Goal: Information Seeking & Learning: Compare options

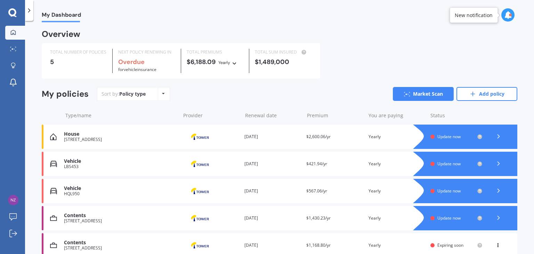
click at [441, 193] on span "Update now" at bounding box center [448, 191] width 23 height 6
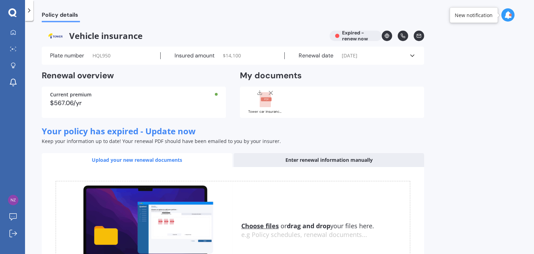
click at [236, 59] on span "$ 14,100" at bounding box center [232, 55] width 18 height 7
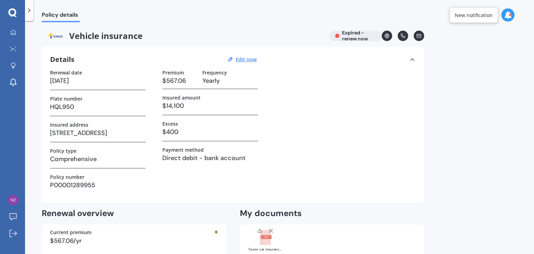
click at [82, 81] on h3 "[DATE]" at bounding box center [98, 80] width 96 height 10
click at [243, 61] on u "Edit now" at bounding box center [246, 59] width 21 height 7
select select "06"
select select "10"
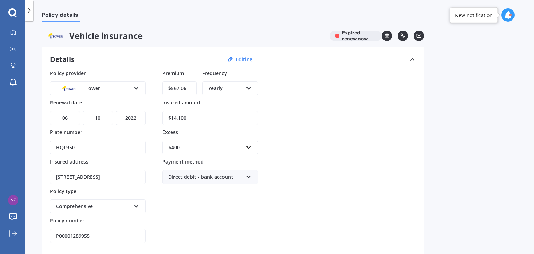
click at [132, 117] on select "YYYY 2027 2026 2025 2024 2023 2022 2021 2020 2019 2018 2017 2016 2015 2014 2013…" at bounding box center [131, 118] width 30 height 14
select select "2025"
click at [116, 111] on select "YYYY 2027 2026 2025 2024 2023 2022 2021 2020 2019 2018 2017 2016 2015 2014 2013…" at bounding box center [131, 118] width 30 height 14
click at [190, 86] on input "$567.06" at bounding box center [179, 88] width 34 height 14
drag, startPoint x: 190, startPoint y: 86, endPoint x: 155, endPoint y: 84, distance: 34.8
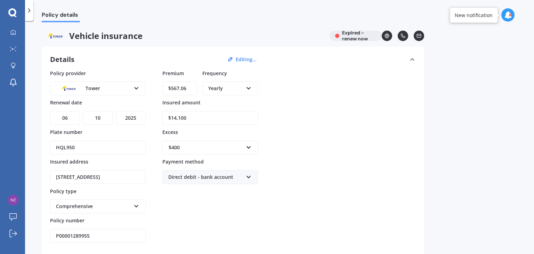
click at [155, 84] on div "Policy provider Tower AA AMI AMP ANZ ASB Aioi Nissay Dowa Ando Assurant Autosur…" at bounding box center [232, 155] width 365 height 173
type input "$1,192.38"
drag, startPoint x: 192, startPoint y: 119, endPoint x: 156, endPoint y: 118, distance: 36.9
click at [154, 118] on div "Policy provider Tower AA AMI AMP ANZ ASB Aioi Nissay Dowa Ando Assurant Autosur…" at bounding box center [232, 155] width 365 height 173
type input "$10,250"
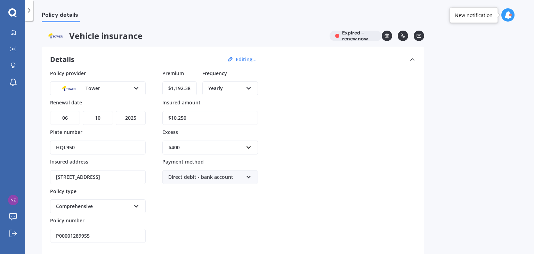
click at [174, 143] on div "$400" at bounding box center [205, 147] width 75 height 8
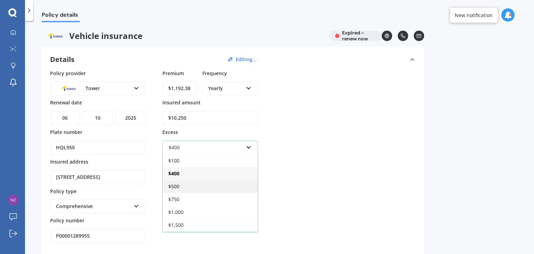
click at [168, 186] on span "$500" at bounding box center [173, 186] width 11 height 7
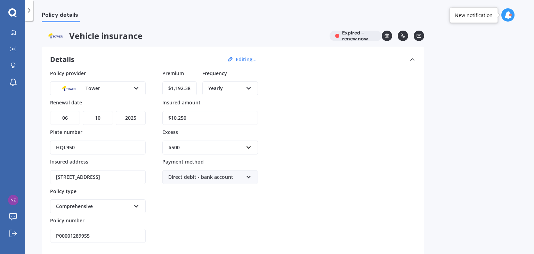
click at [15, 11] on icon at bounding box center [12, 12] width 8 height 8
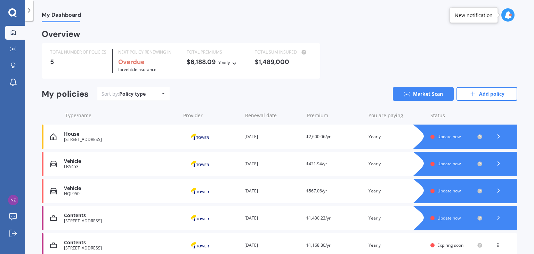
click at [86, 138] on div "[STREET_ADDRESS]" at bounding box center [120, 139] width 113 height 5
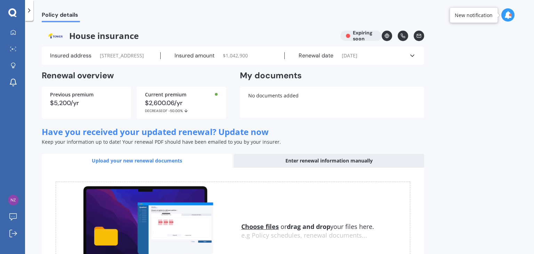
click at [240, 59] on span "$ 1,042,900" at bounding box center [235, 55] width 25 height 7
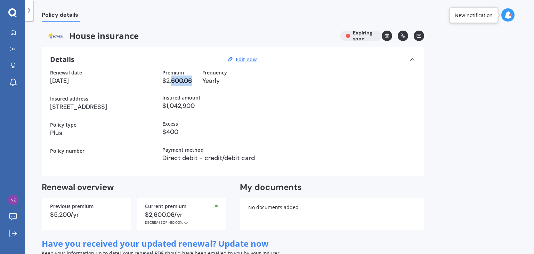
drag, startPoint x: 193, startPoint y: 78, endPoint x: 170, endPoint y: 84, distance: 23.9
click at [170, 84] on h3 "$2,600.06" at bounding box center [179, 80] width 34 height 10
click at [253, 59] on u "Edit now" at bounding box center [246, 59] width 21 height 7
select select "01"
select select "11"
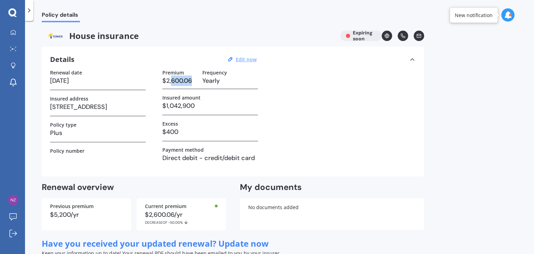
select select "2025"
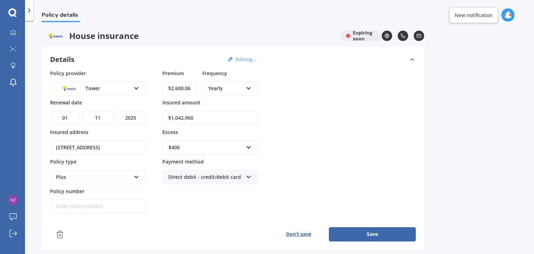
click at [192, 90] on input "$2,600.06" at bounding box center [179, 88] width 34 height 14
drag, startPoint x: 176, startPoint y: 88, endPoint x: 202, endPoint y: 86, distance: 25.8
click at [202, 86] on div "Premium $2,600.06 Frequency Yearly Yearly Six-Monthly Quarterly Monthly Fortnig…" at bounding box center [210, 84] width 96 height 30
type input "$2,477.31"
click at [172, 120] on input "$1,042,900" at bounding box center [210, 118] width 96 height 14
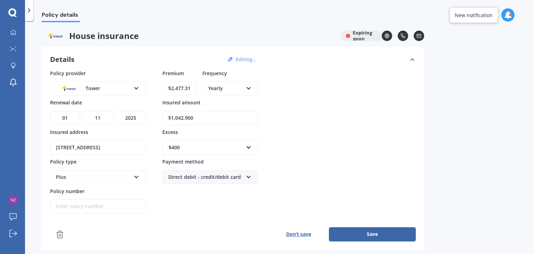
drag, startPoint x: 172, startPoint y: 119, endPoint x: 207, endPoint y: 116, distance: 34.5
click at [207, 116] on input "$1,042,900" at bounding box center [210, 118] width 96 height 14
type input "$1"
type input "$950,000"
click at [348, 231] on button "Save" at bounding box center [372, 234] width 87 height 14
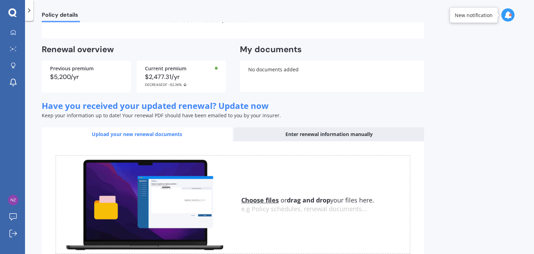
scroll to position [185, 0]
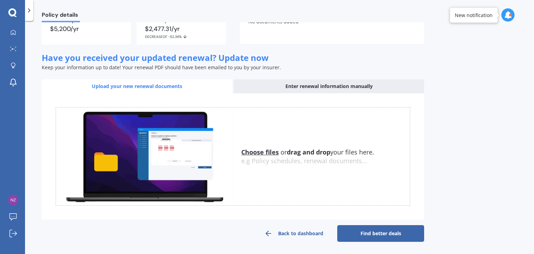
click at [375, 240] on link "Find better deals" at bounding box center [380, 233] width 87 height 17
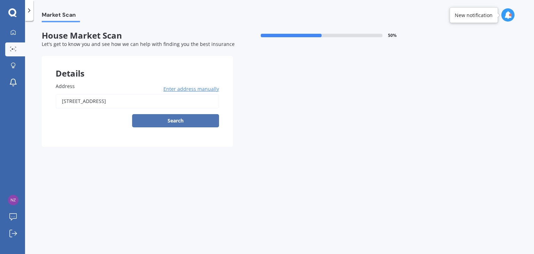
click at [145, 118] on button "Search" at bounding box center [175, 120] width 87 height 13
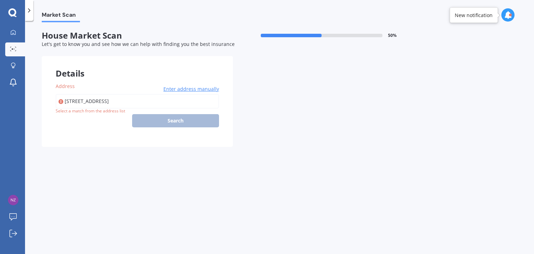
type input "[STREET_ADDRESS]"
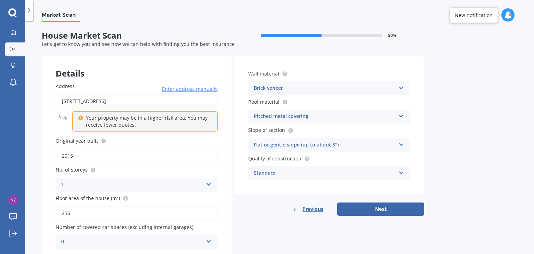
click at [300, 88] on div "Brick veneer" at bounding box center [325, 88] width 142 height 8
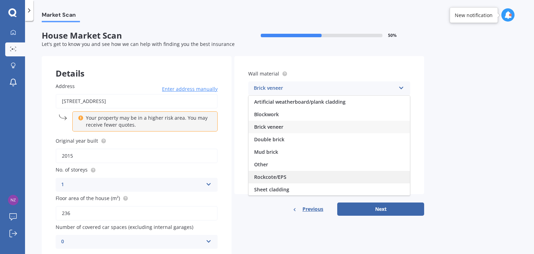
click at [290, 177] on div "Rockcote/EPS" at bounding box center [328, 177] width 161 height 13
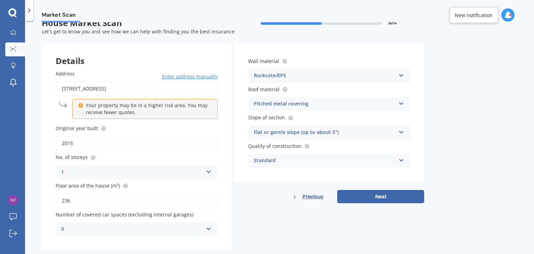
scroll to position [26, 0]
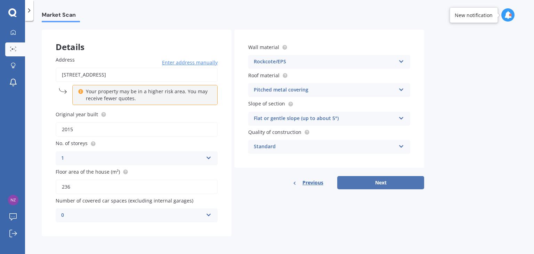
click at [363, 180] on button "Next" at bounding box center [380, 182] width 87 height 13
select select "14"
select select "11"
select select "1971"
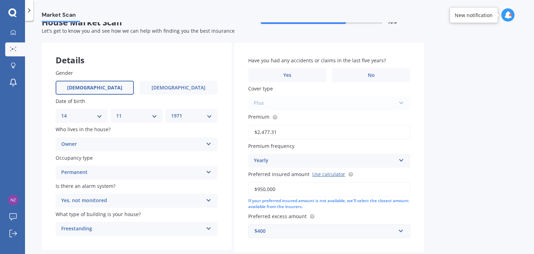
scroll to position [12, 0]
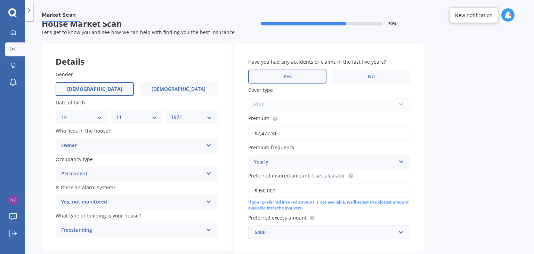
click at [303, 77] on label "Yes" at bounding box center [287, 76] width 78 height 14
click at [0, 0] on input "Yes" at bounding box center [0, 0] width 0 height 0
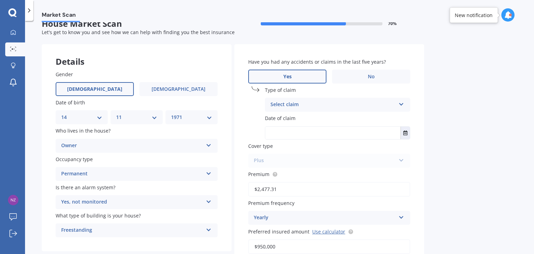
click at [307, 103] on div "Select claim" at bounding box center [332, 104] width 125 height 8
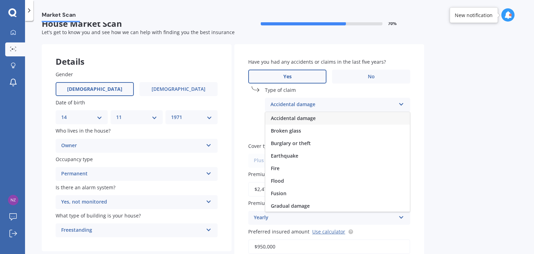
click at [301, 118] on span "Accidental damage" at bounding box center [293, 118] width 45 height 7
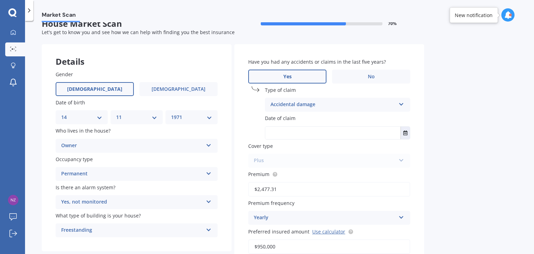
click at [300, 120] on label "Date of claim" at bounding box center [336, 117] width 142 height 7
click at [295, 134] on input "text" at bounding box center [332, 132] width 135 height 13
type input "ongoing"
click at [282, 191] on input "$2,477.31" at bounding box center [329, 189] width 162 height 15
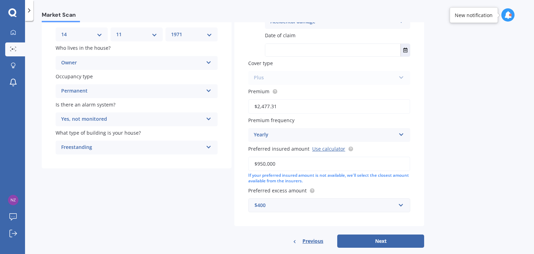
scroll to position [95, 0]
click at [362, 242] on button "Next" at bounding box center [380, 239] width 87 height 13
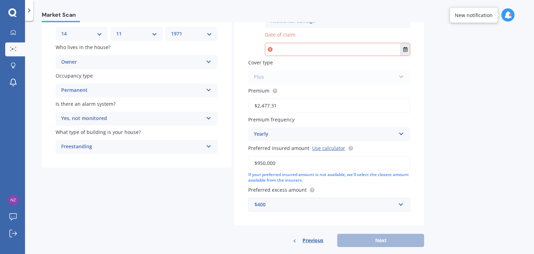
click at [404, 48] on icon "Select date" at bounding box center [405, 49] width 4 height 5
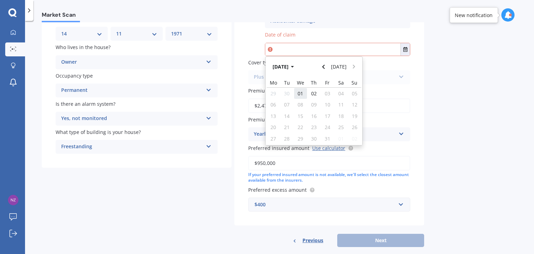
click at [303, 93] on div "01" at bounding box center [301, 93] width 14 height 11
type input "[DATE]"
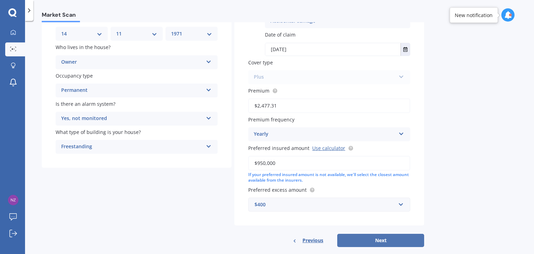
click at [388, 240] on button "Next" at bounding box center [380, 239] width 87 height 13
select select "14"
select select "11"
select select "1971"
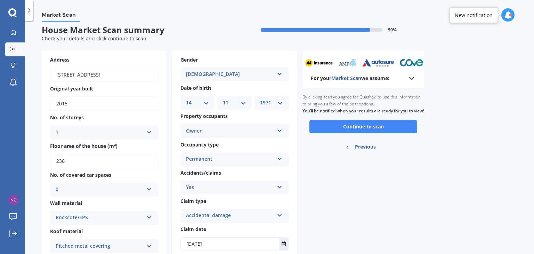
scroll to position [0, 0]
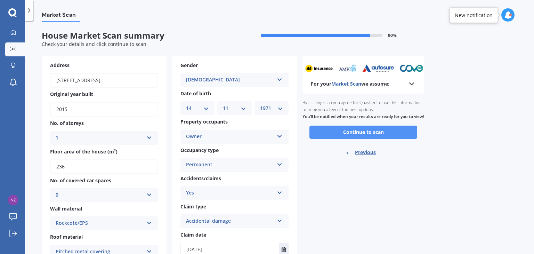
click at [382, 137] on button "Continue to scan" at bounding box center [363, 131] width 108 height 13
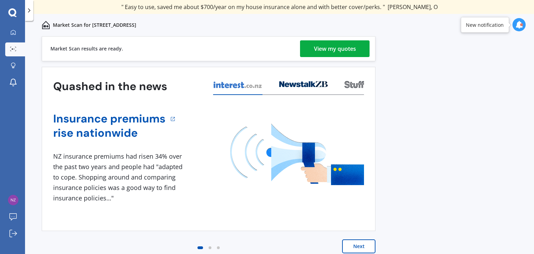
click at [318, 51] on div "View my quotes" at bounding box center [335, 48] width 42 height 17
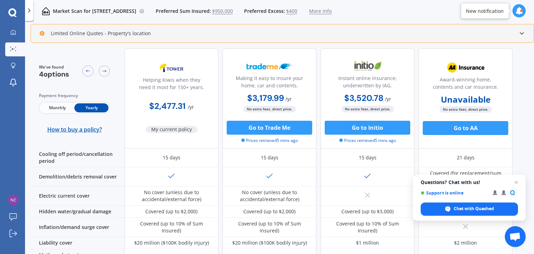
scroll to position [161, 0]
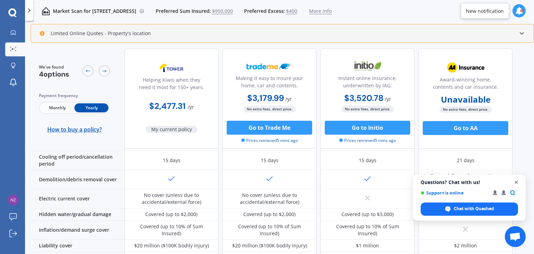
click at [516, 184] on span "Close chat" at bounding box center [516, 182] width 9 height 9
